Goal: Transaction & Acquisition: Purchase product/service

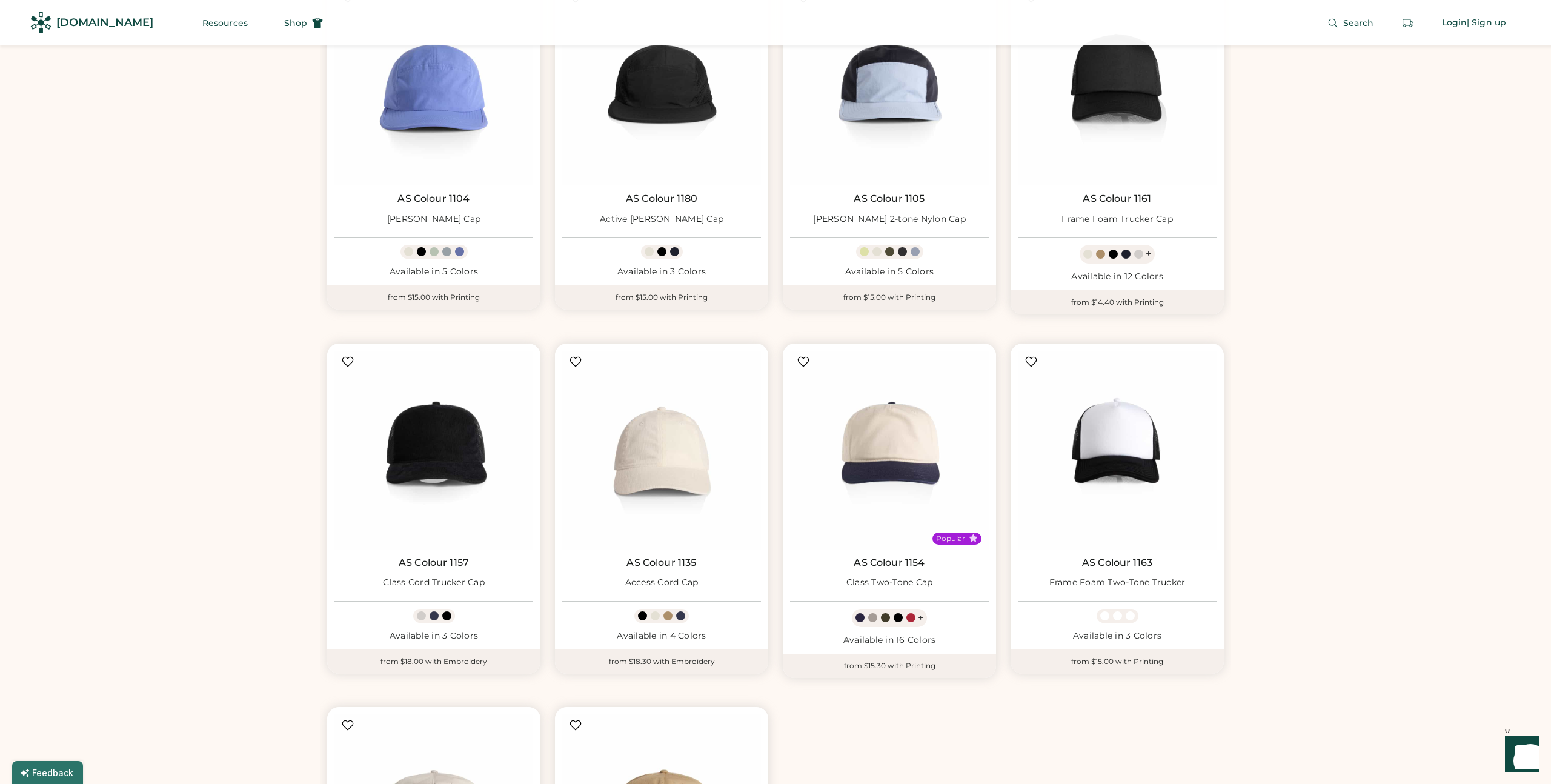
scroll to position [2253, 0]
click at [875, 580] on div "Class Two-Tone Cap" at bounding box center [889, 581] width 86 height 12
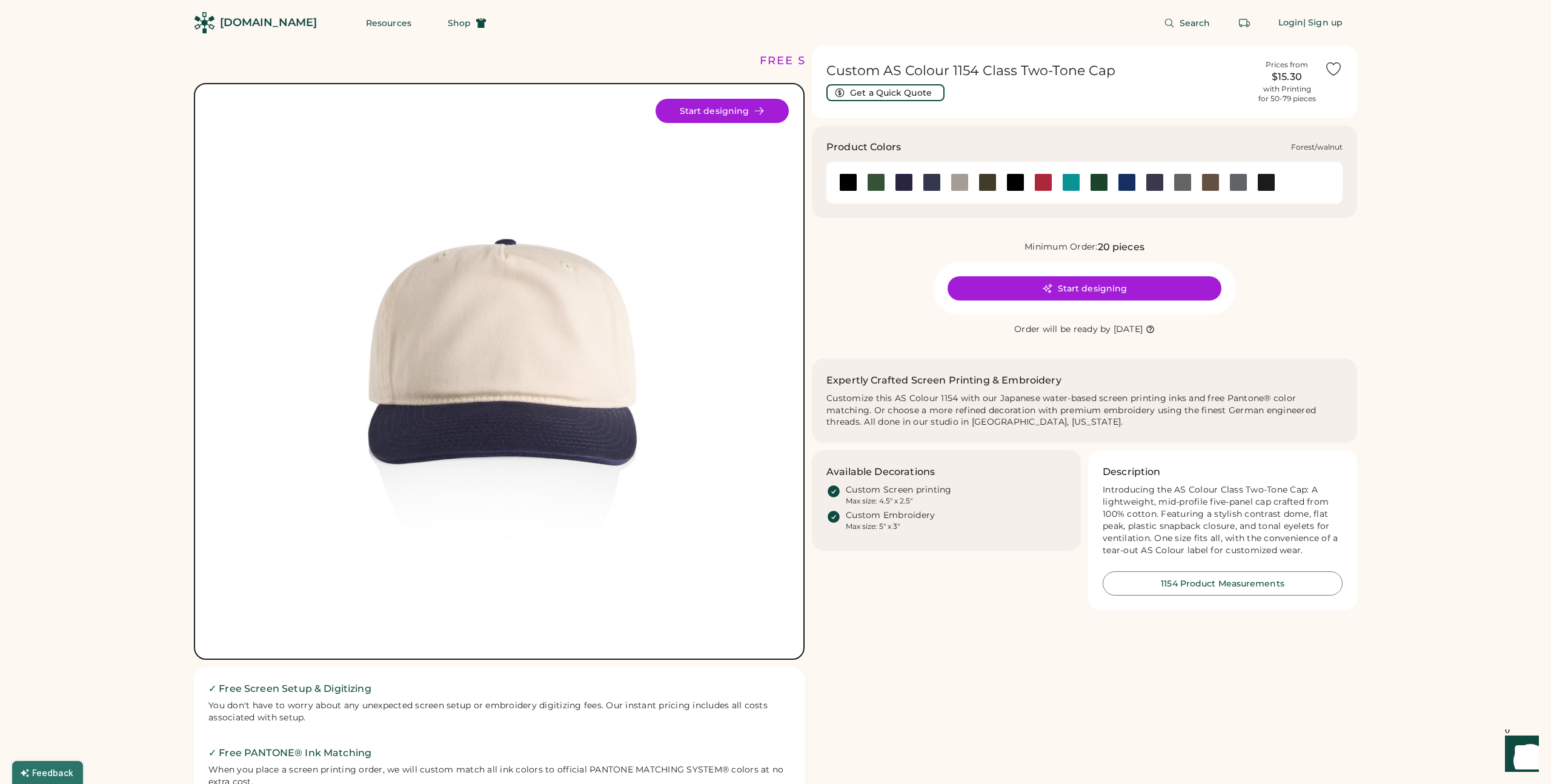
click at [876, 182] on div at bounding box center [875, 181] width 18 height 18
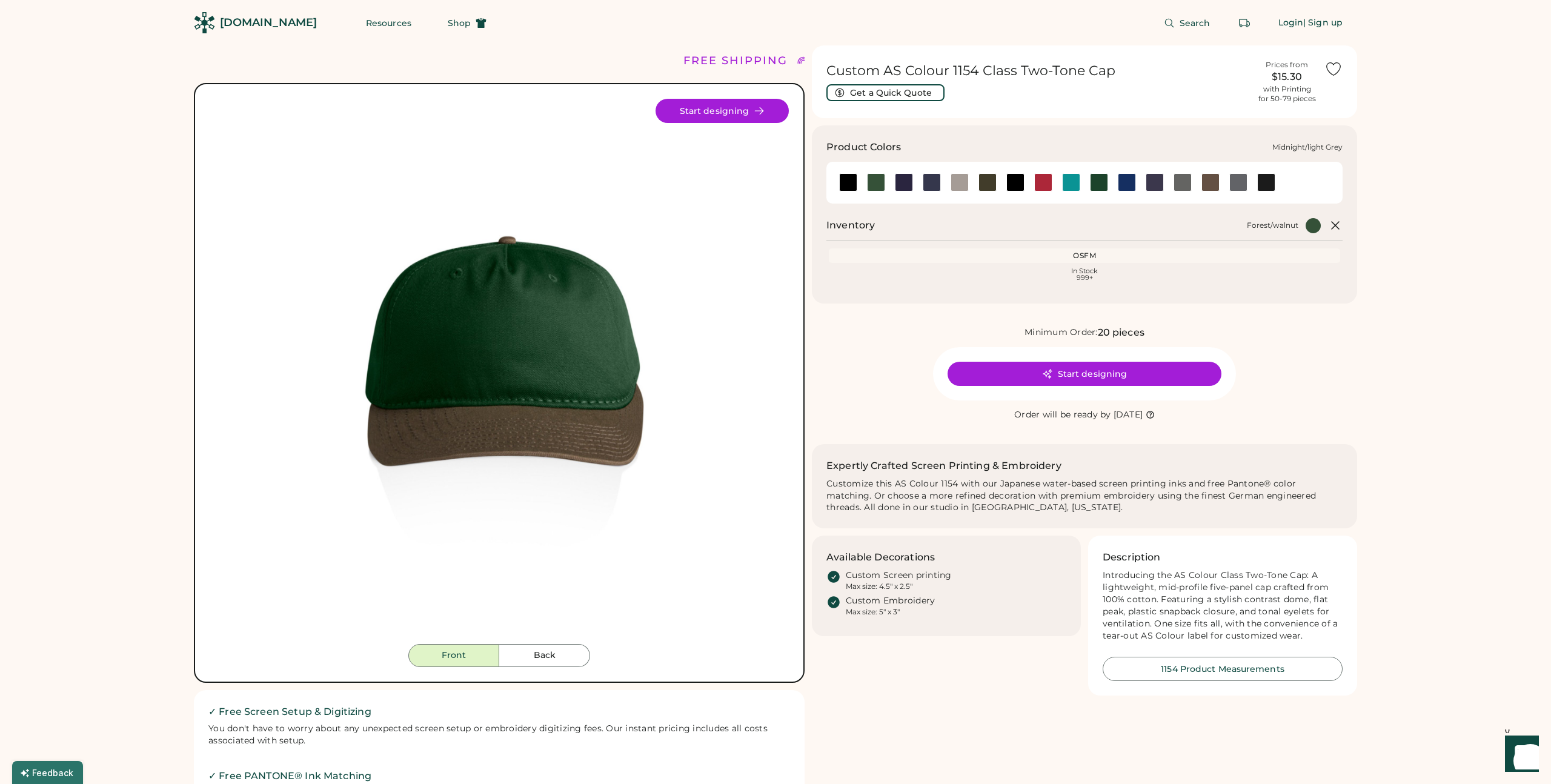
click at [950, 185] on div at bounding box center [959, 181] width 18 height 18
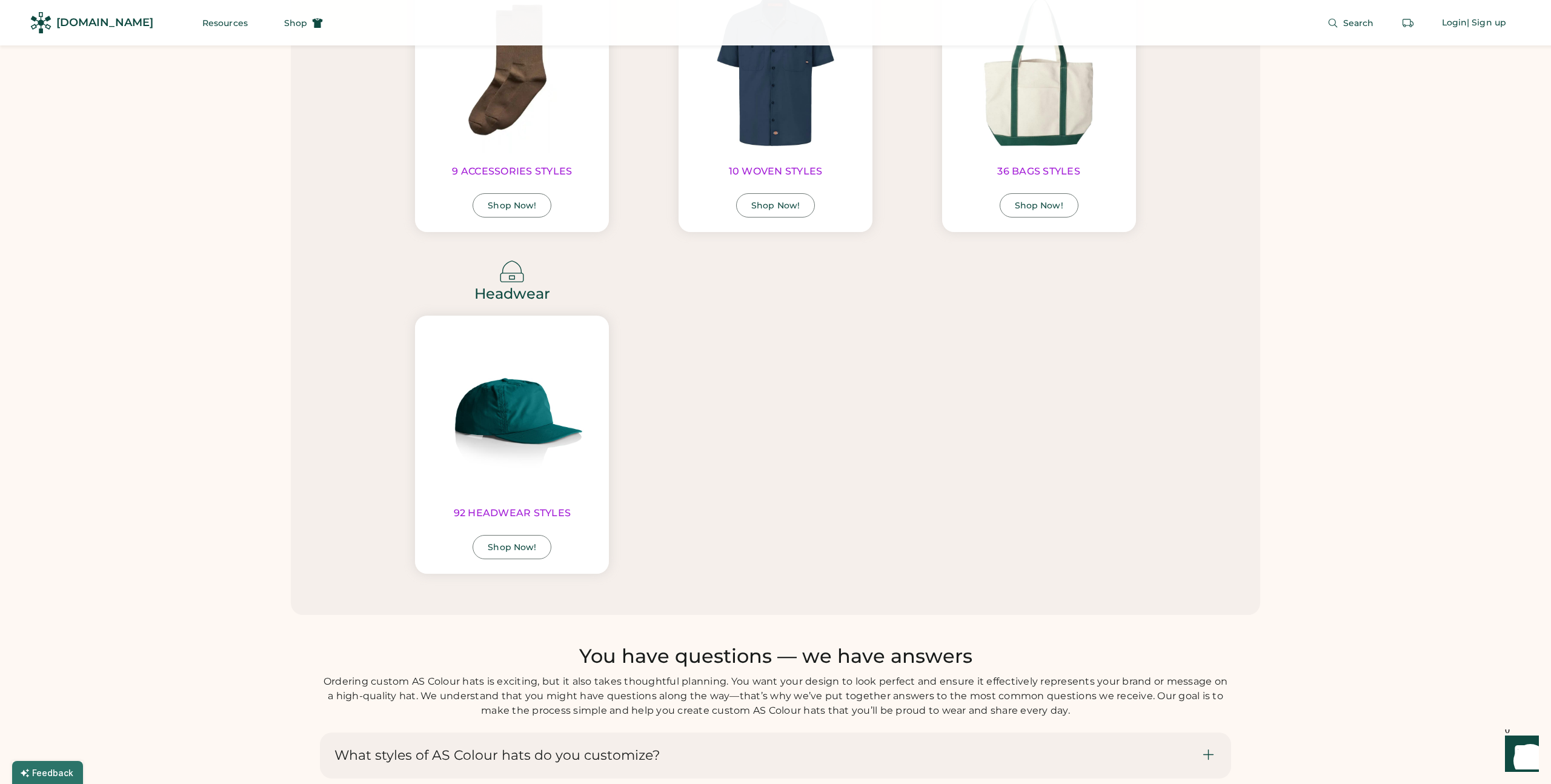
scroll to position [5050, 0]
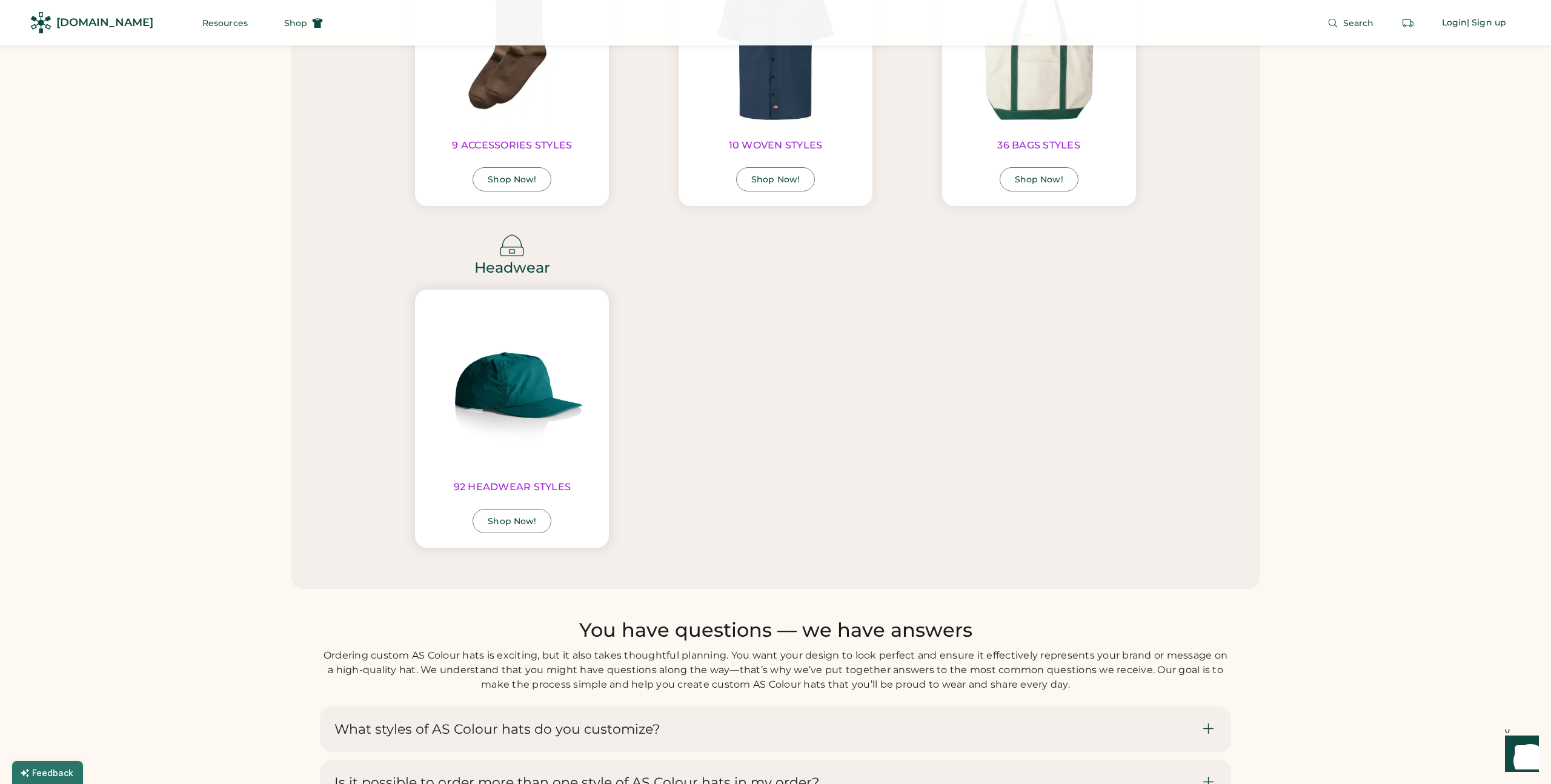
click at [500, 380] on img at bounding box center [512, 386] width 165 height 165
click at [503, 431] on img at bounding box center [512, 386] width 165 height 165
click at [501, 533] on link "Shop Now!" at bounding box center [512, 520] width 79 height 24
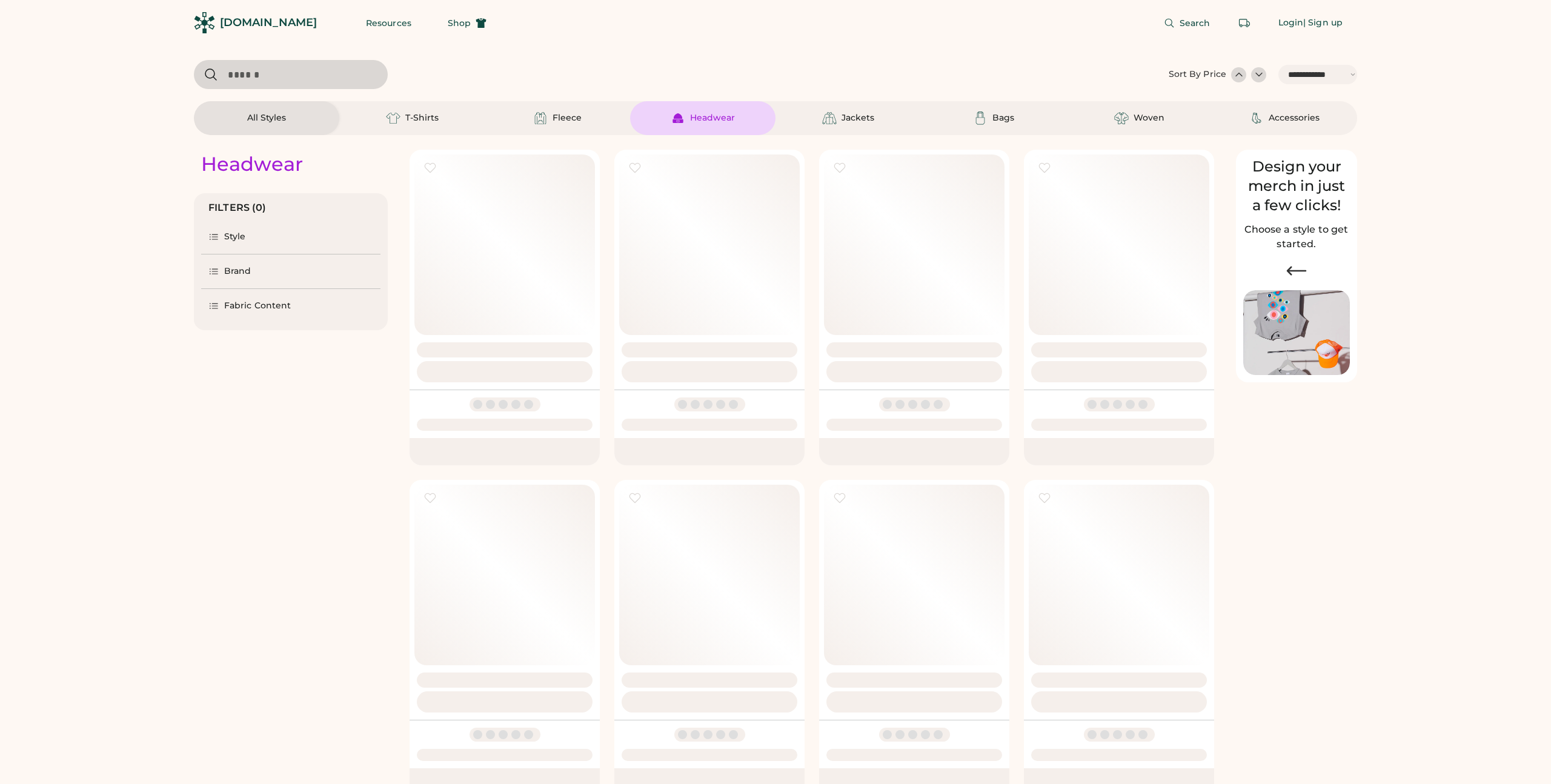
select select "*****"
select select "*"
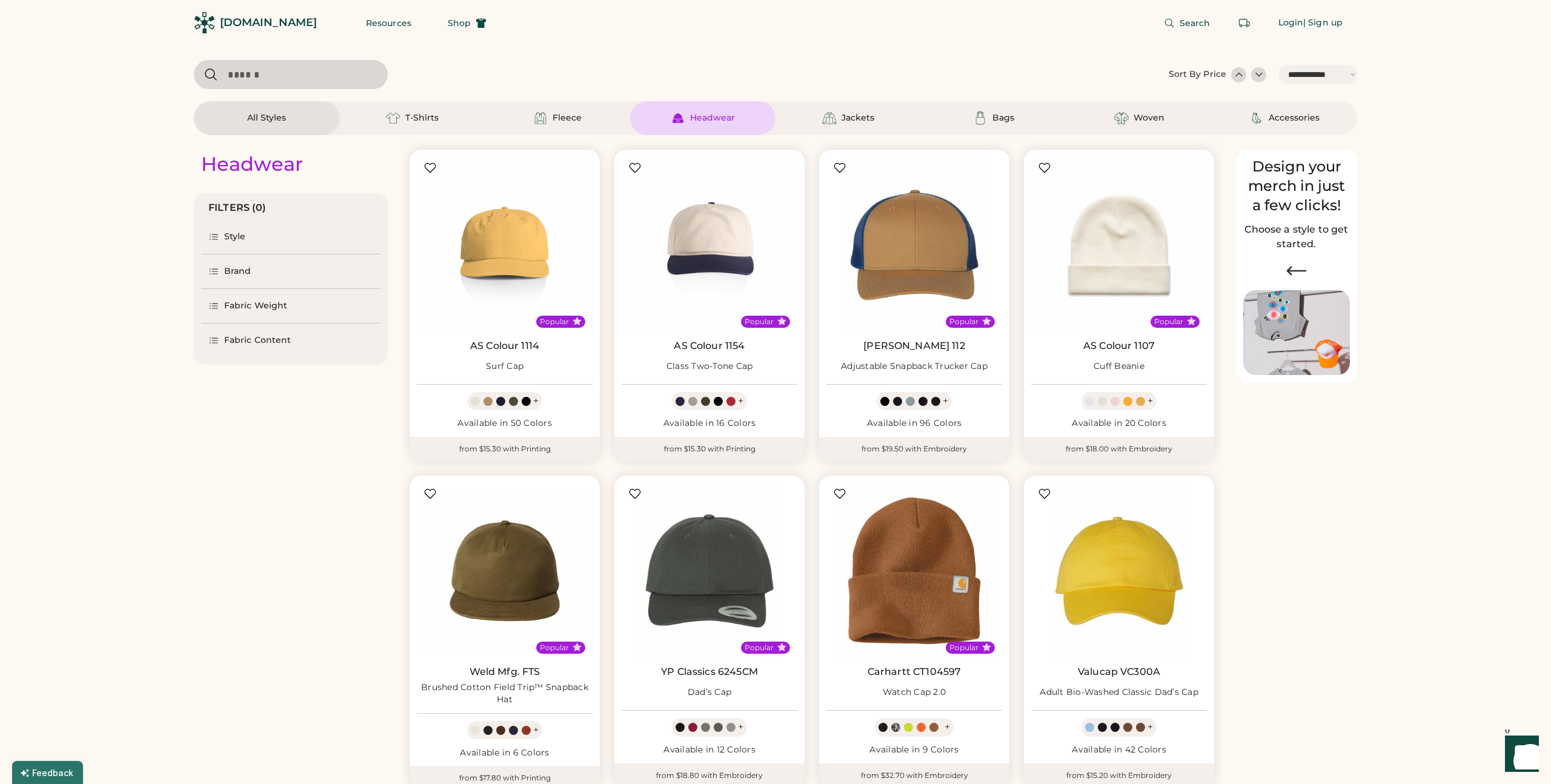
scroll to position [386, 0]
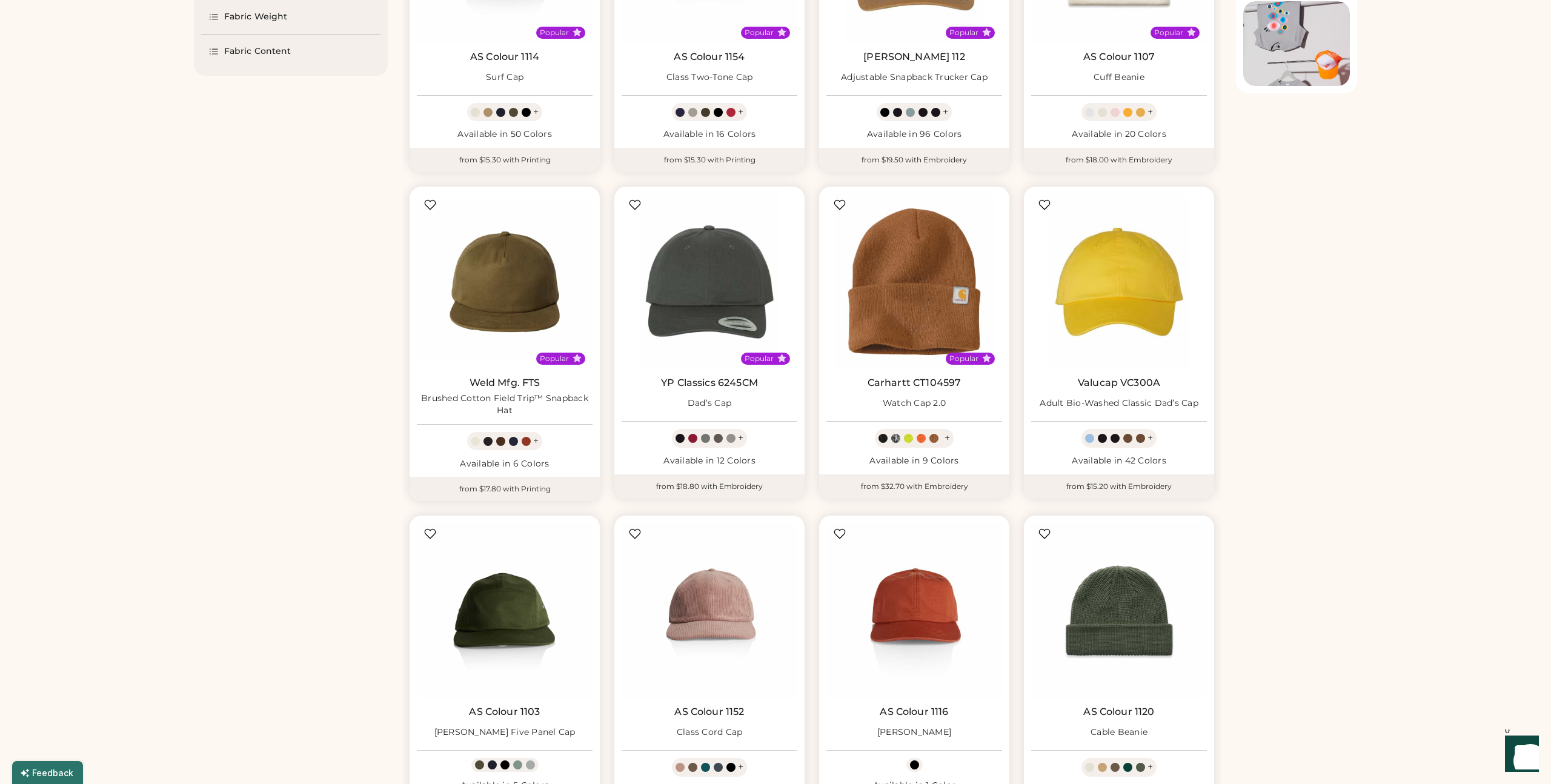
select select "*****"
select select "*"
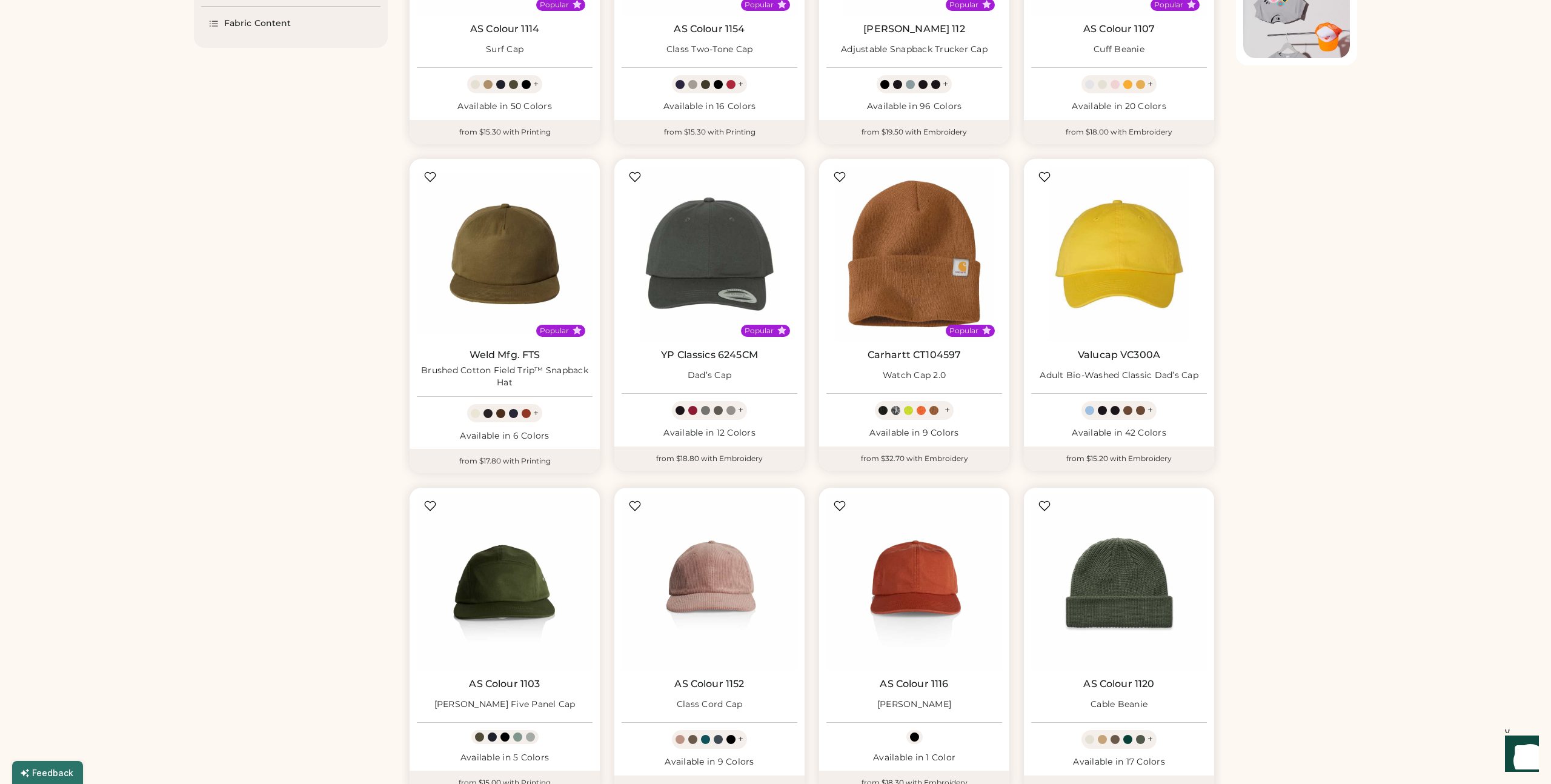
scroll to position [0, 0]
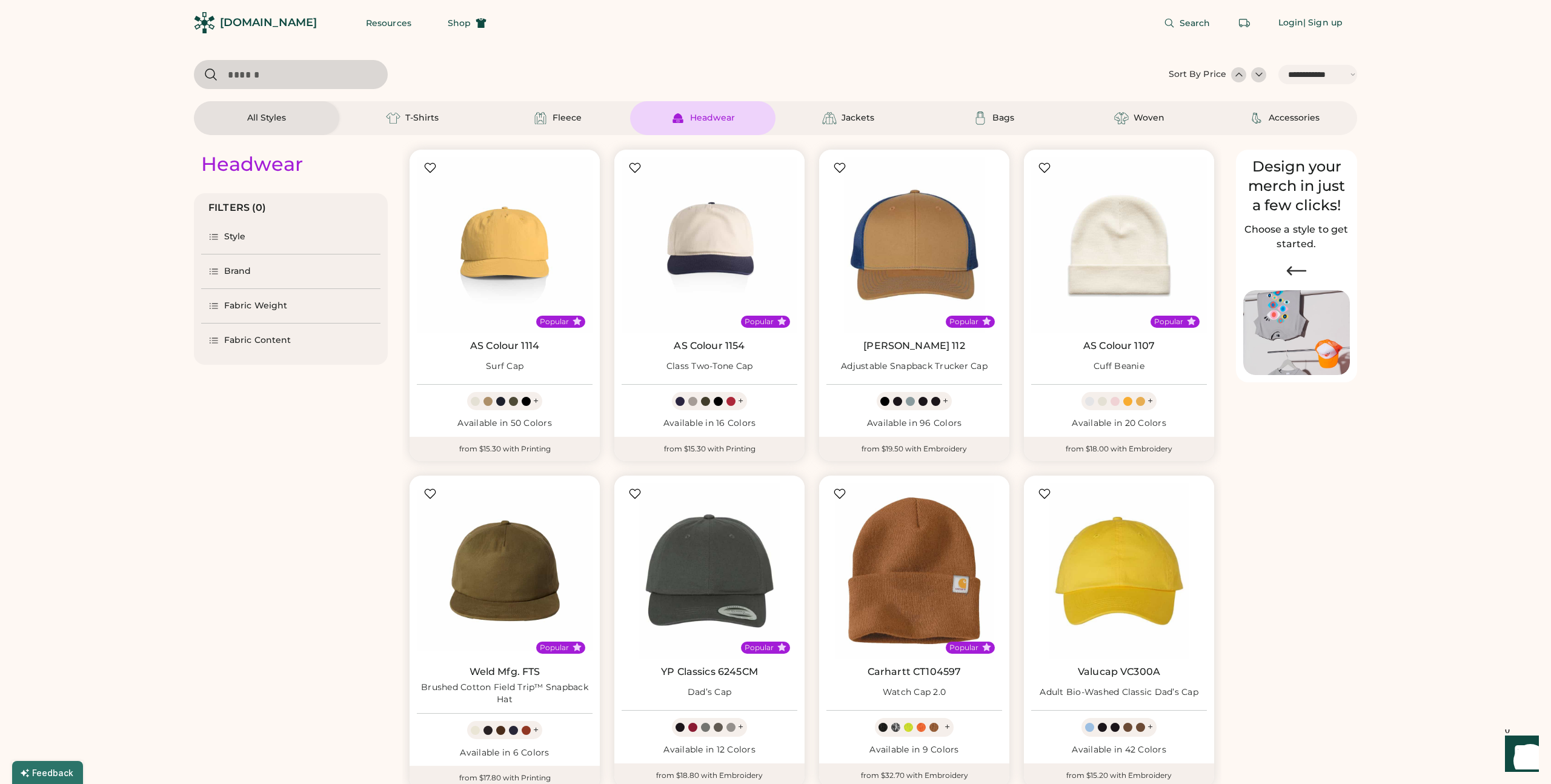
click at [243, 275] on div "Brand" at bounding box center [238, 271] width 27 height 12
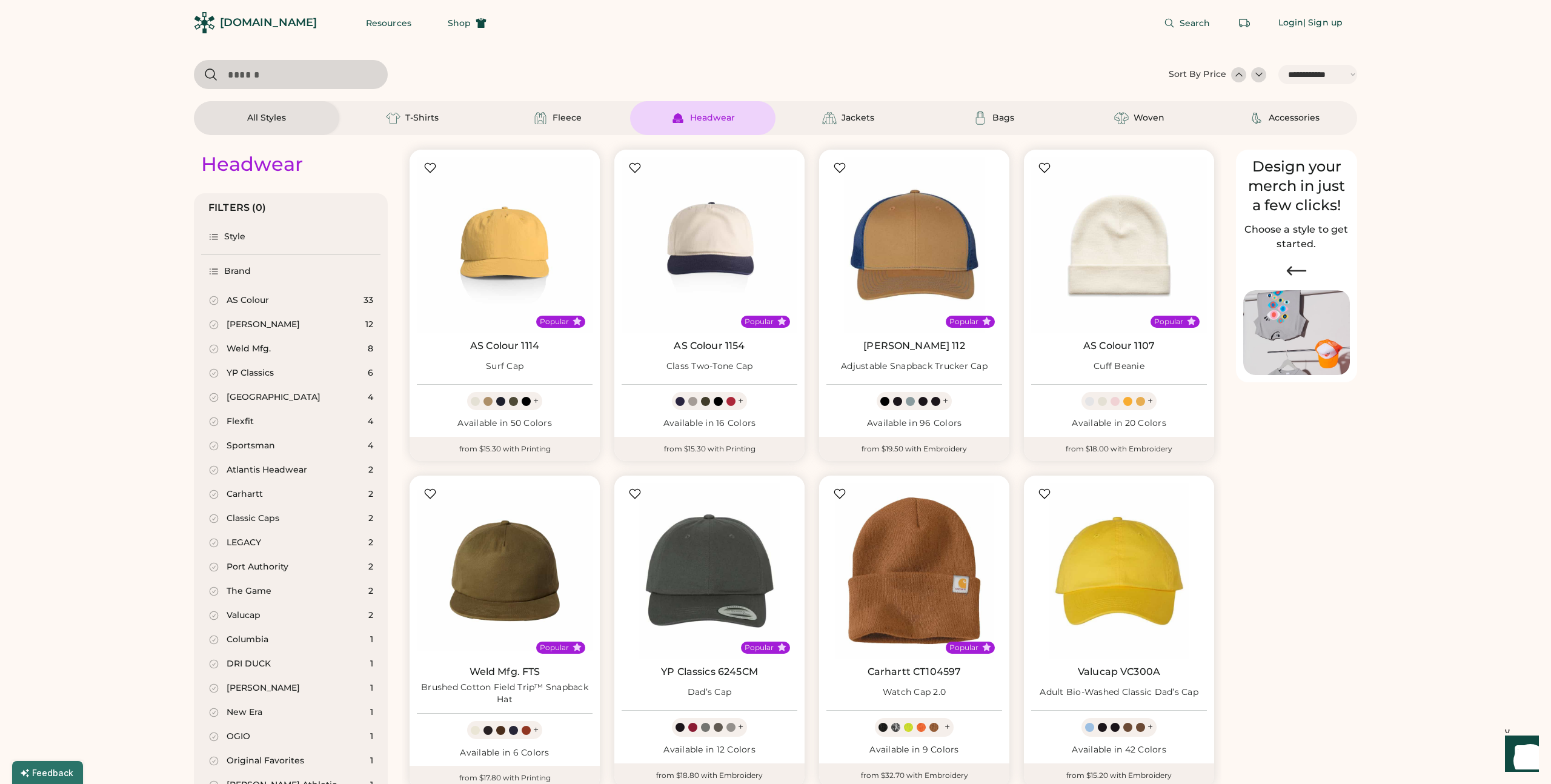
click at [228, 243] on div "Style" at bounding box center [235, 237] width 21 height 12
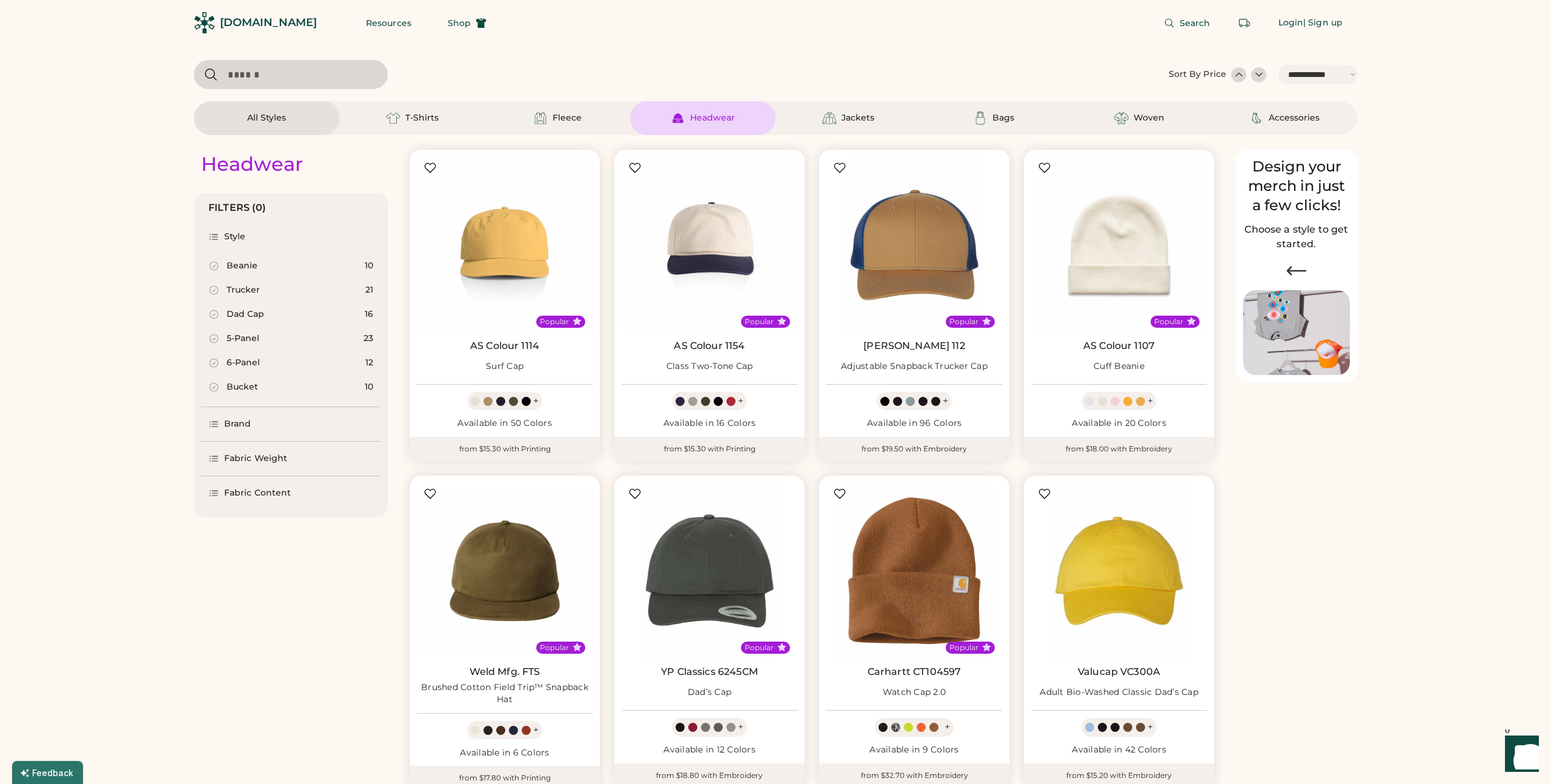
click at [244, 392] on div "Bucket" at bounding box center [242, 387] width 31 height 12
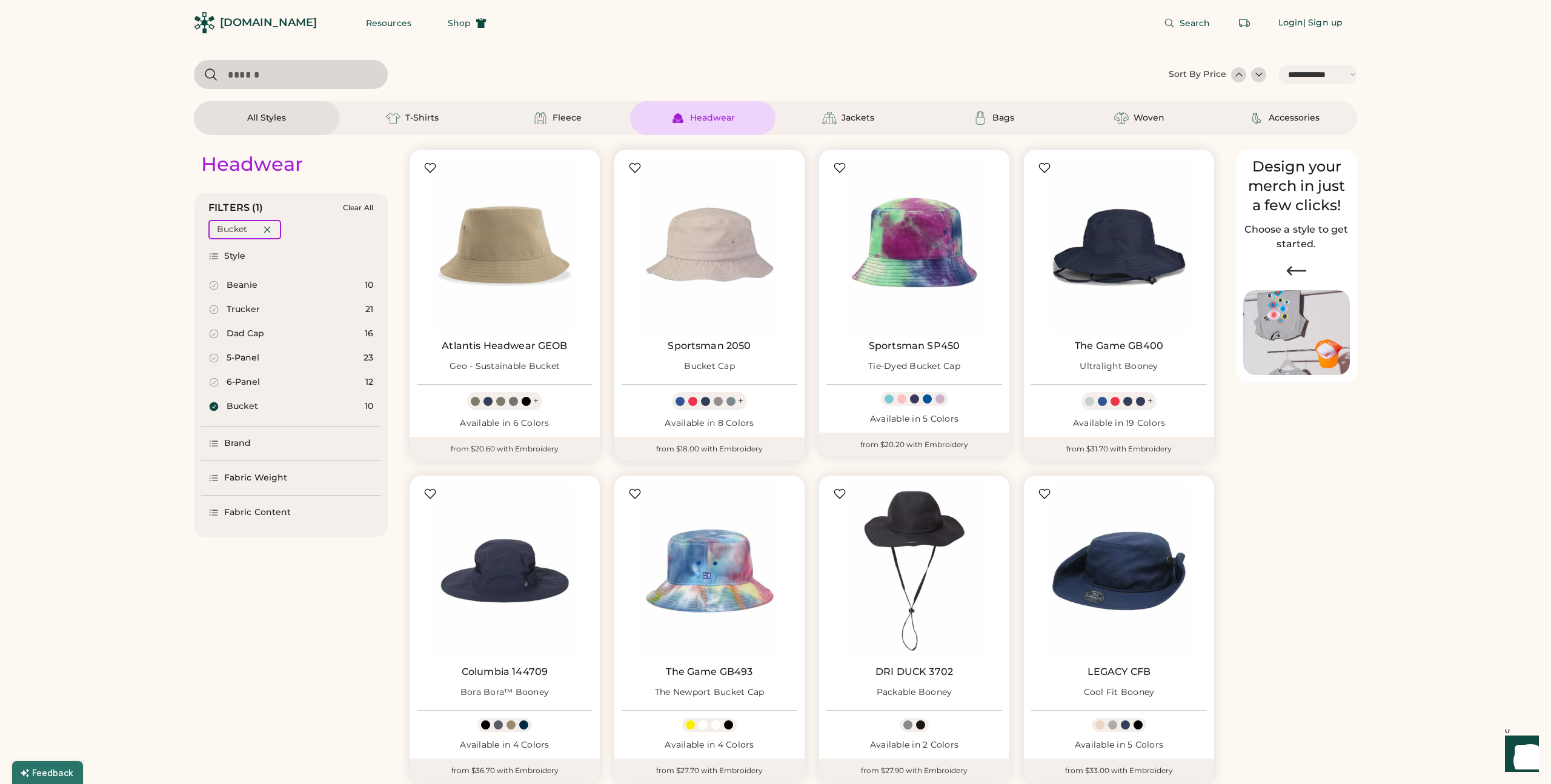
click at [721, 419] on div "Available in 8 Colors" at bounding box center [709, 423] width 176 height 12
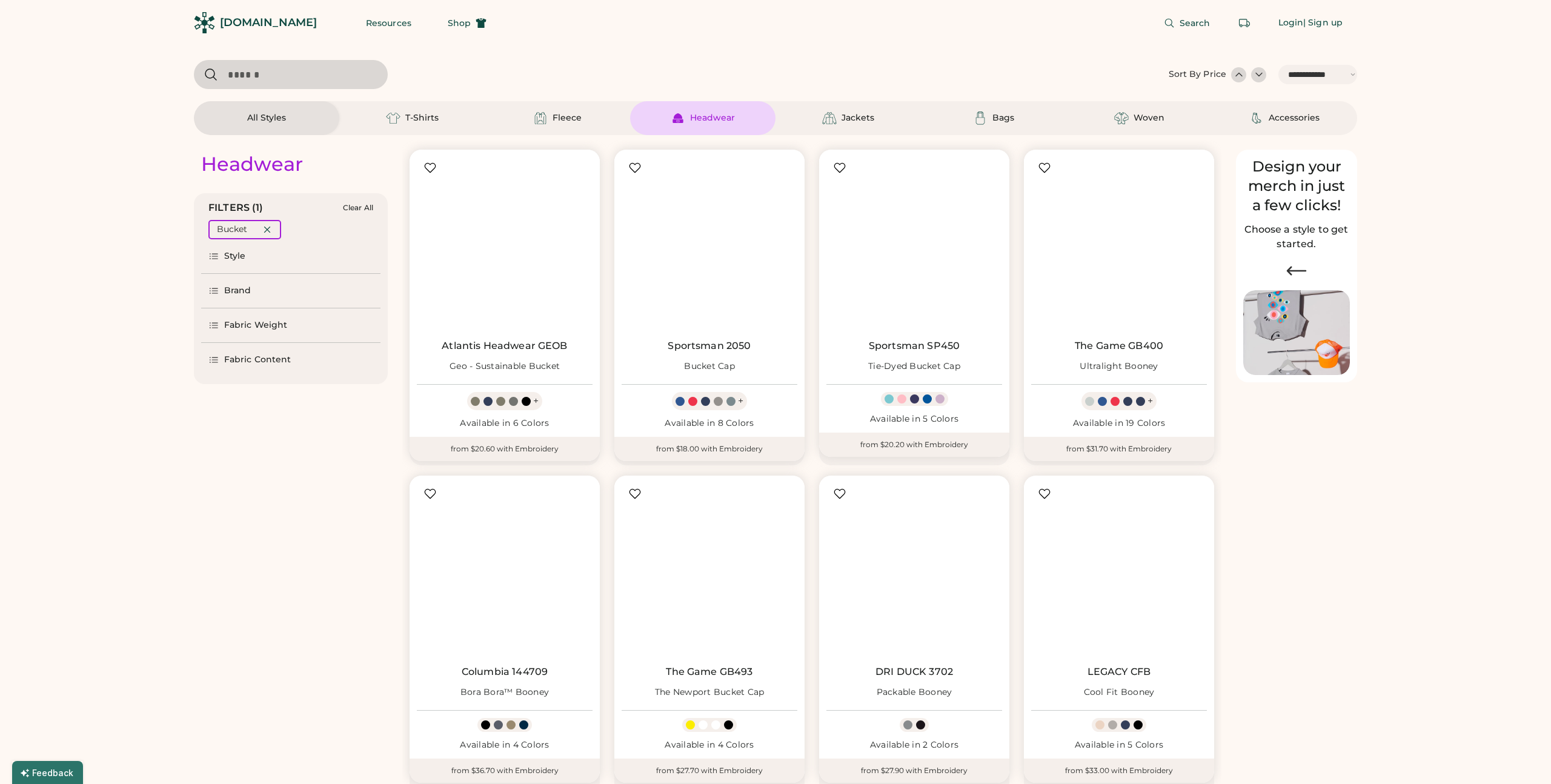
select select "*****"
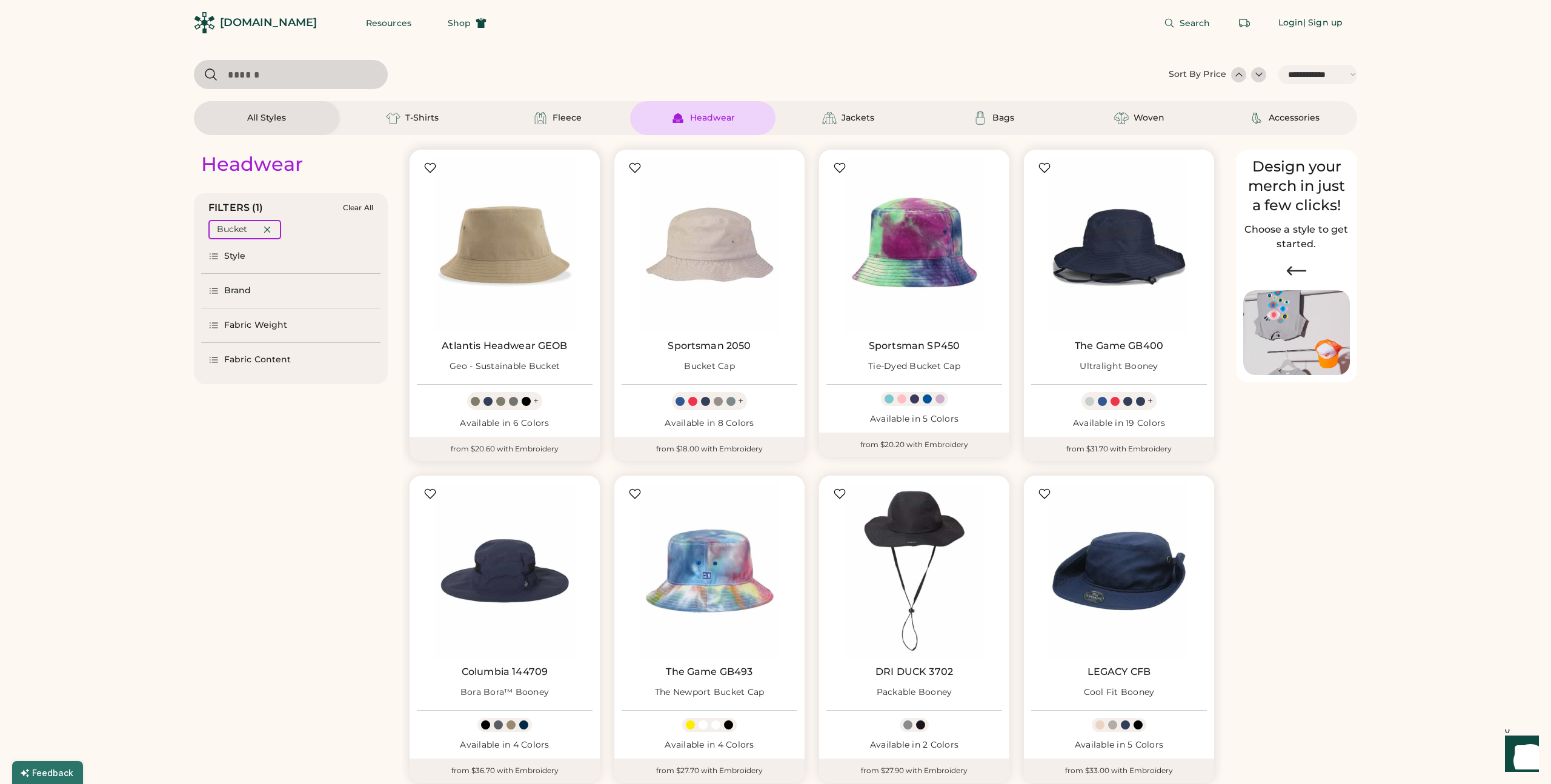
click at [538, 414] on div "Atlantis Headwear GEOB Geo - Sustainable Bucket + Available in 6 Colors" at bounding box center [505, 293] width 190 height 287
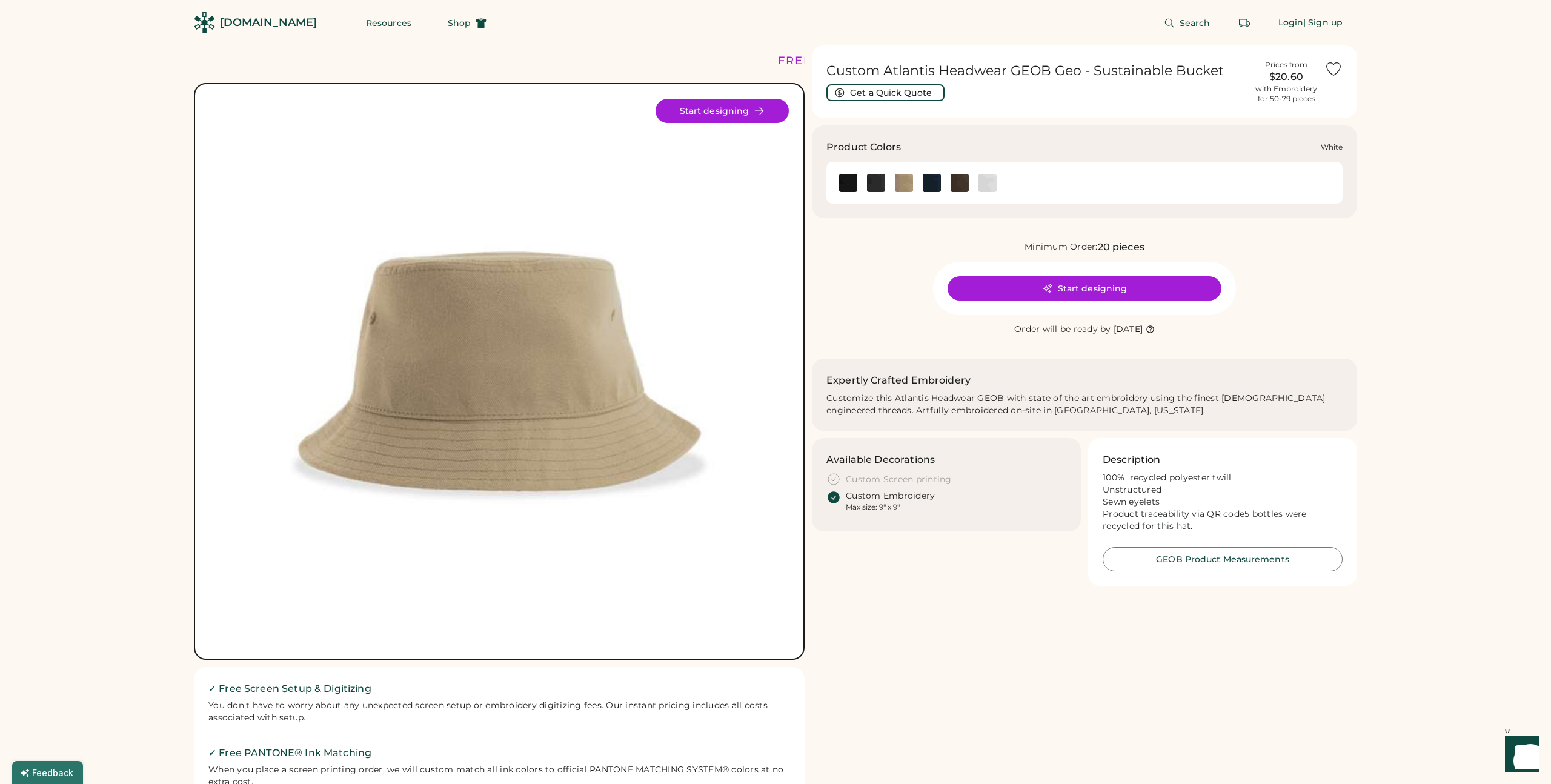
click at [997, 182] on div at bounding box center [986, 181] width 28 height 18
click at [988, 184] on img at bounding box center [987, 182] width 18 height 18
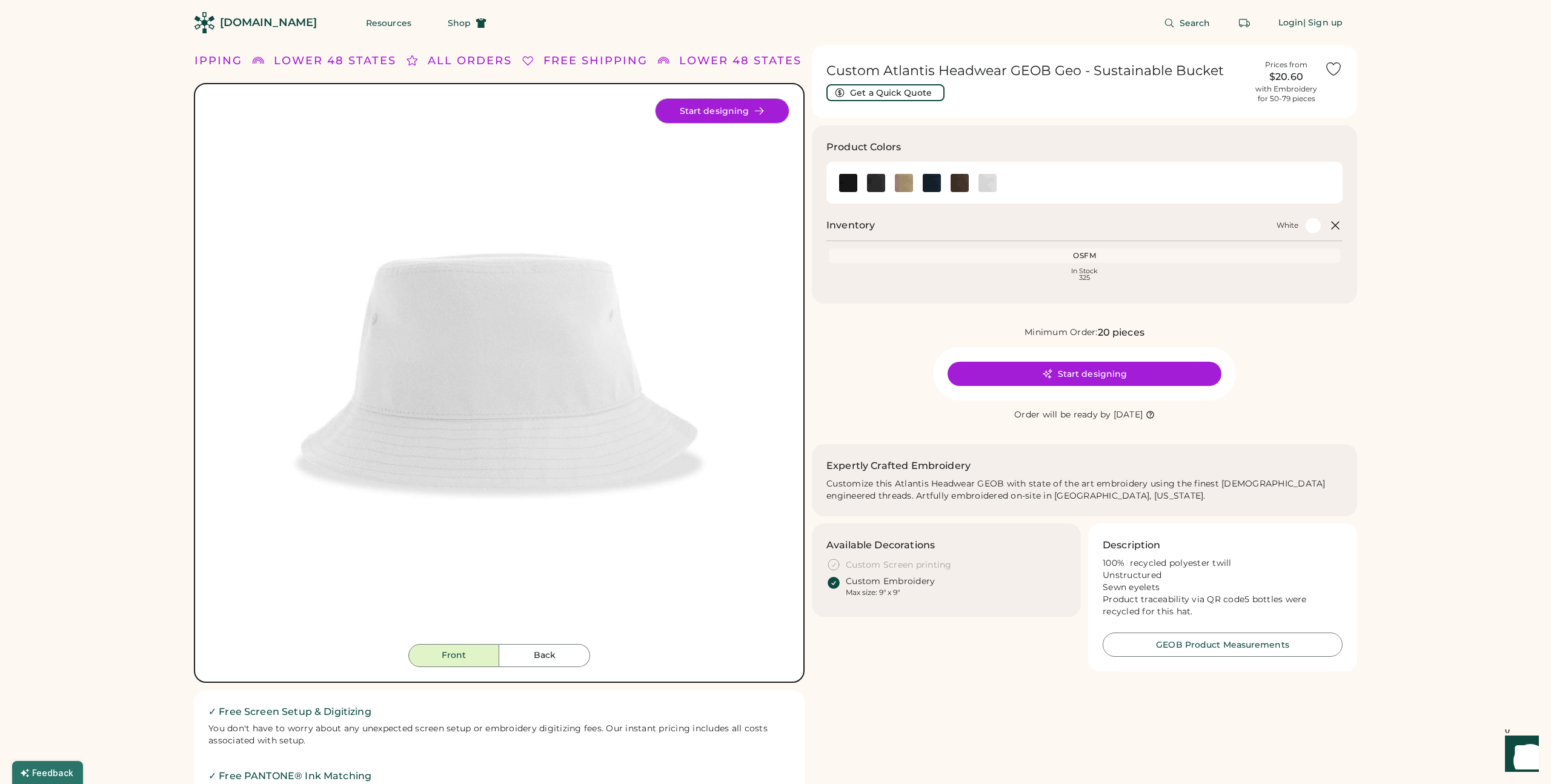
click at [715, 113] on button "Start designing" at bounding box center [721, 111] width 133 height 24
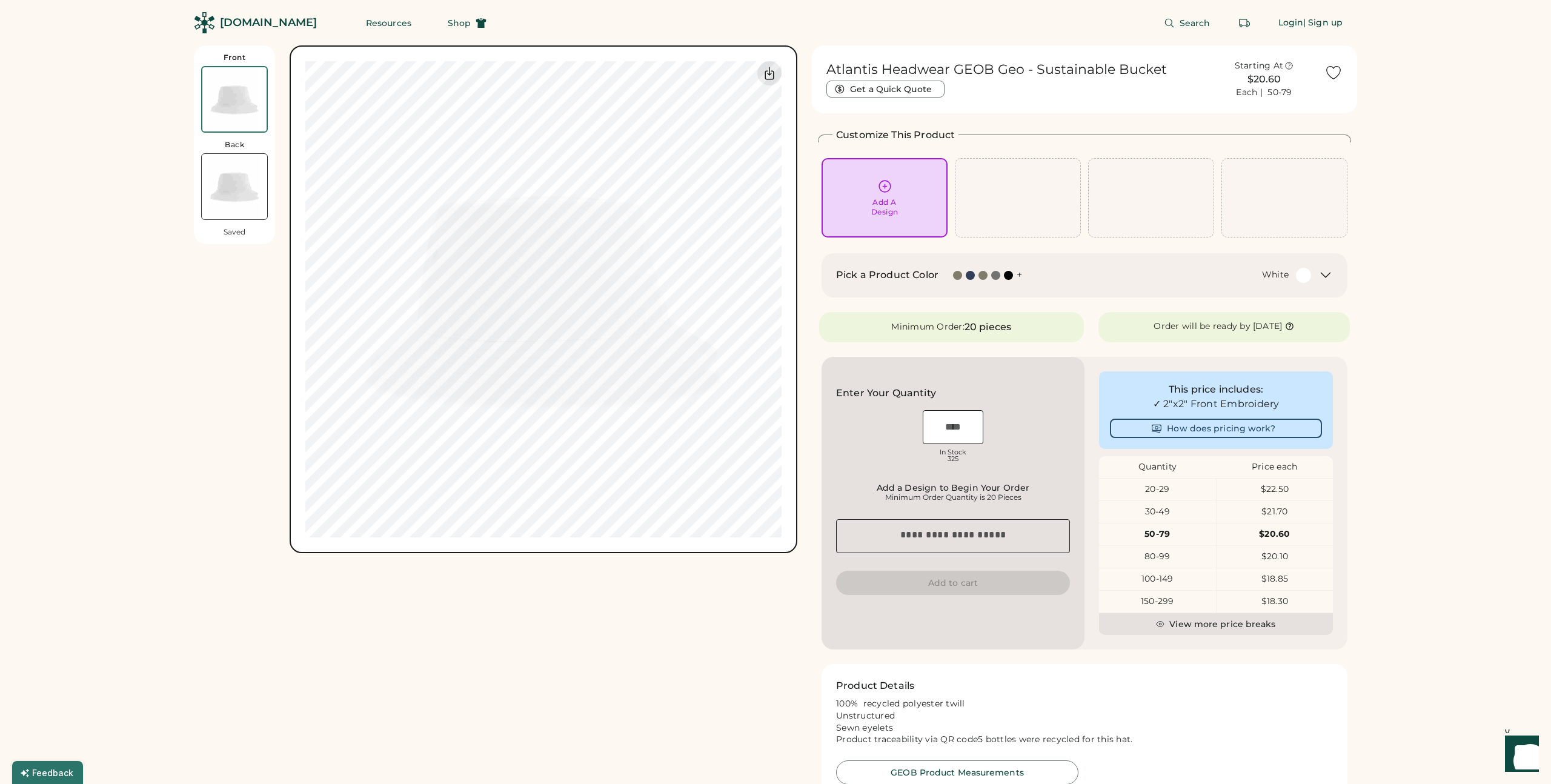
click at [97, 260] on div "Front Back Saved Upload new design SVG, Ai, PDF, EPS, PSD Non-preferred files: …" at bounding box center [776, 741] width 1551 height 1484
